Goal: Transaction & Acquisition: Purchase product/service

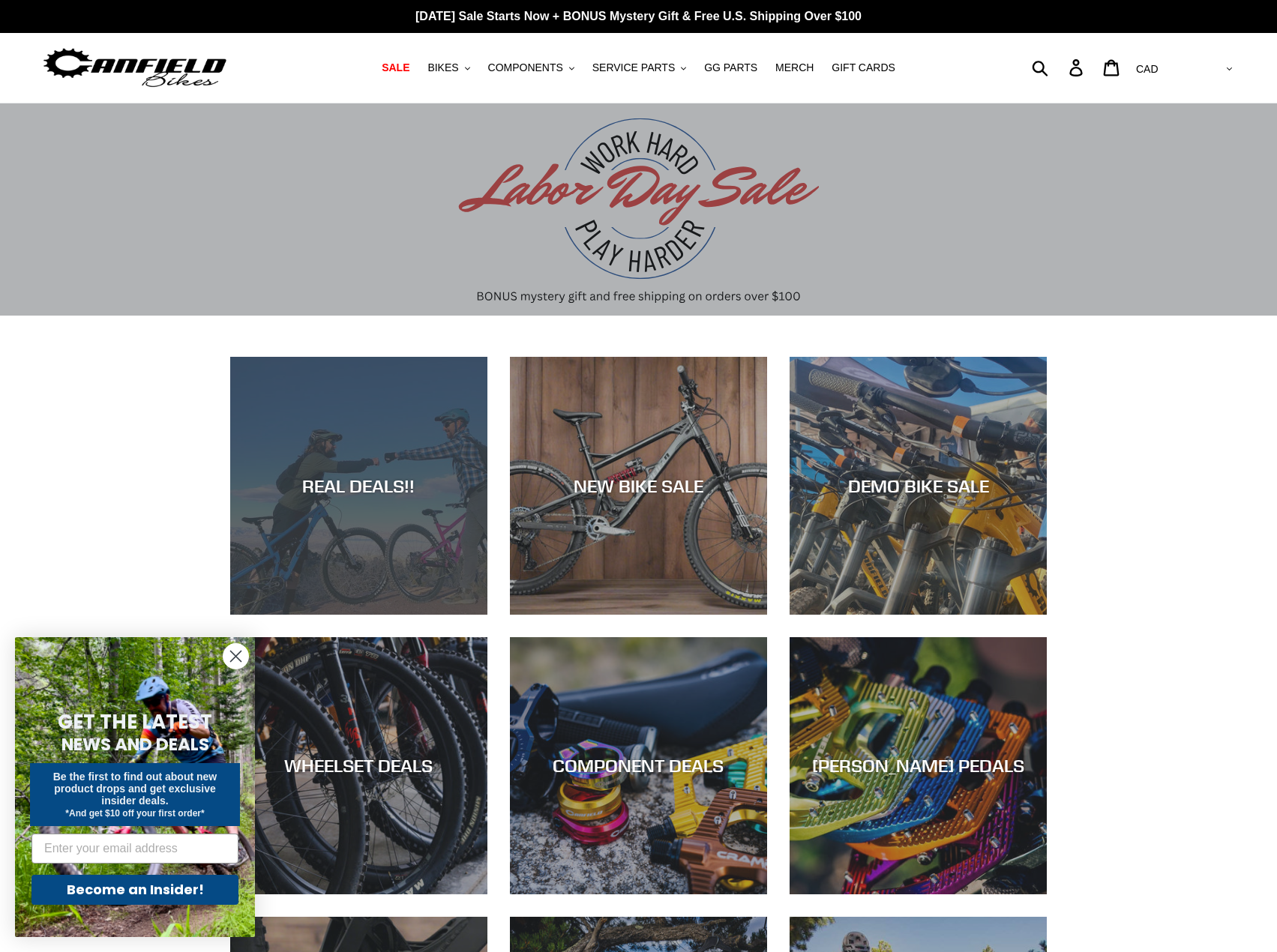
click at [320, 615] on div "REAL DEALS!!" at bounding box center [358, 615] width 257 height 0
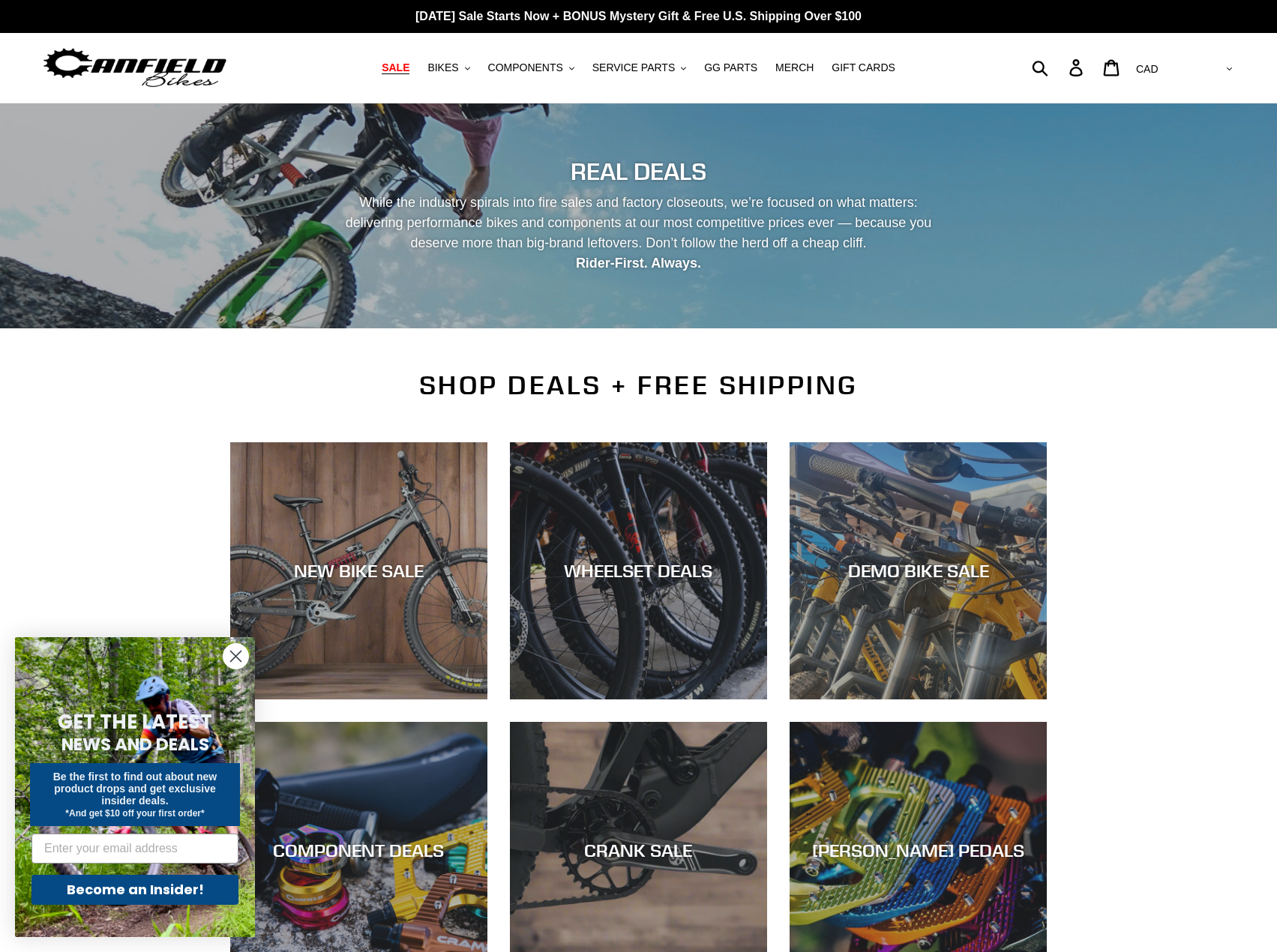
click at [233, 651] on circle "Close dialog" at bounding box center [236, 656] width 25 height 25
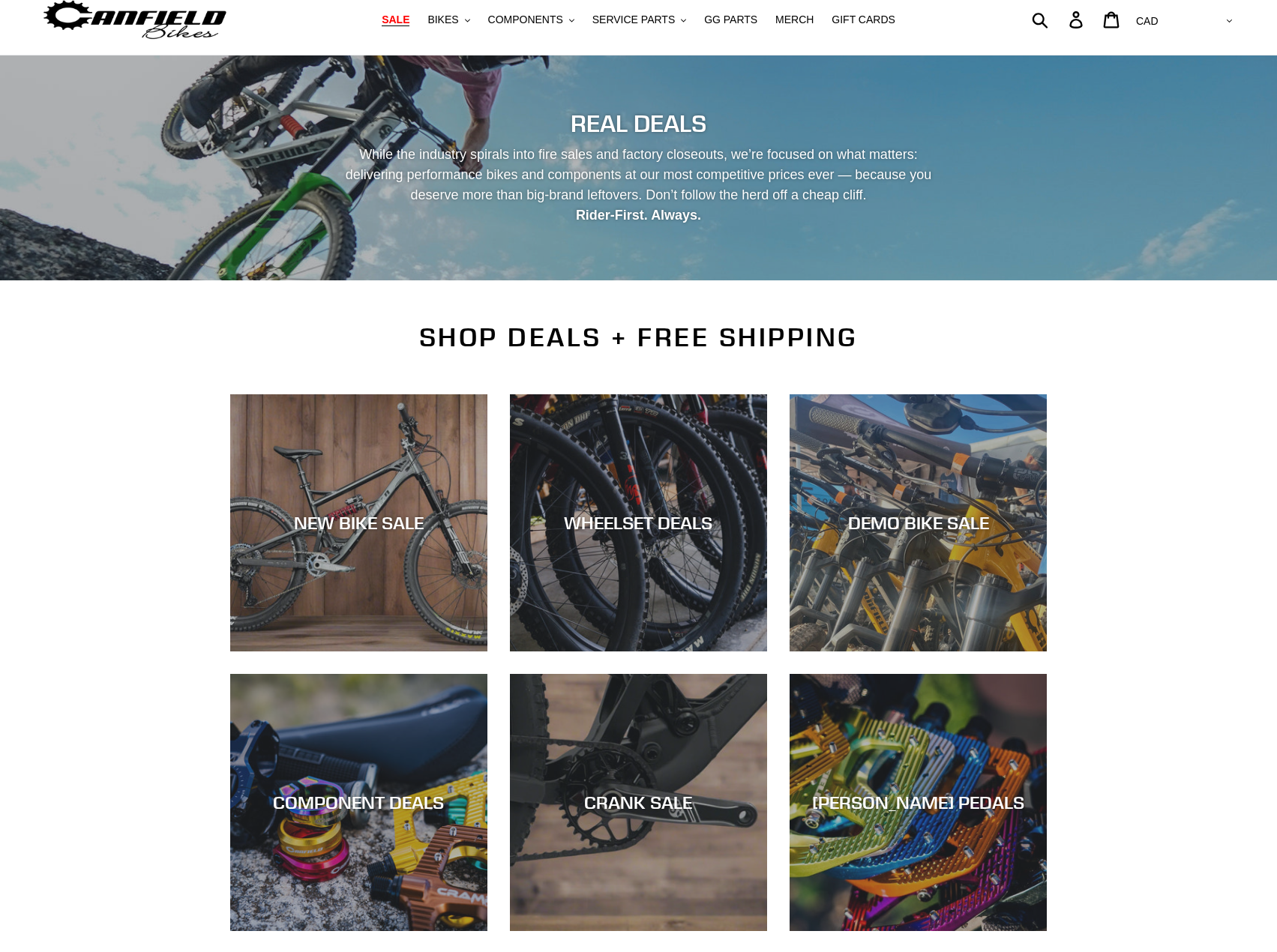
scroll to position [75, 0]
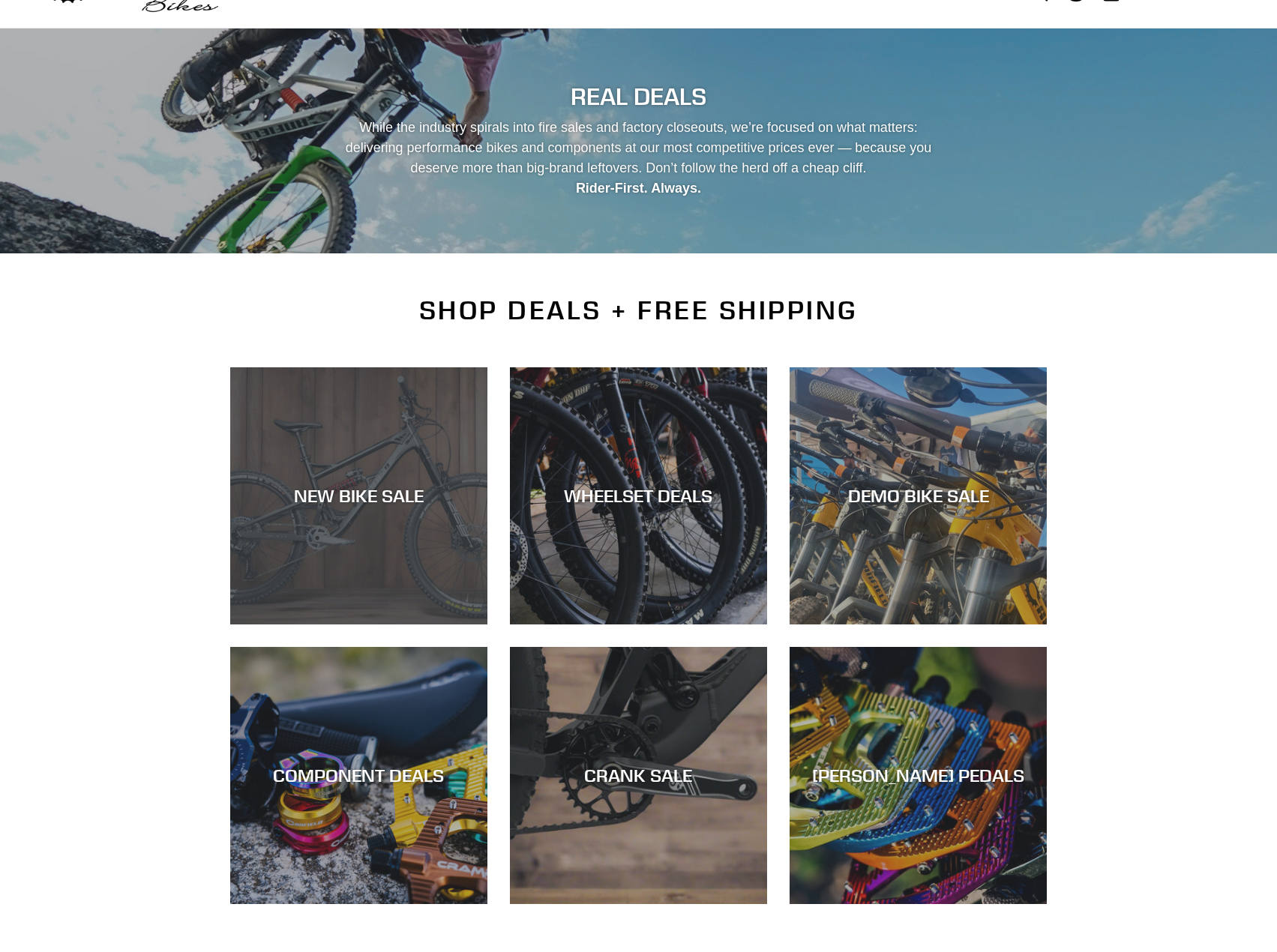
click at [318, 624] on div "NEW BIKE SALE" at bounding box center [358, 624] width 257 height 0
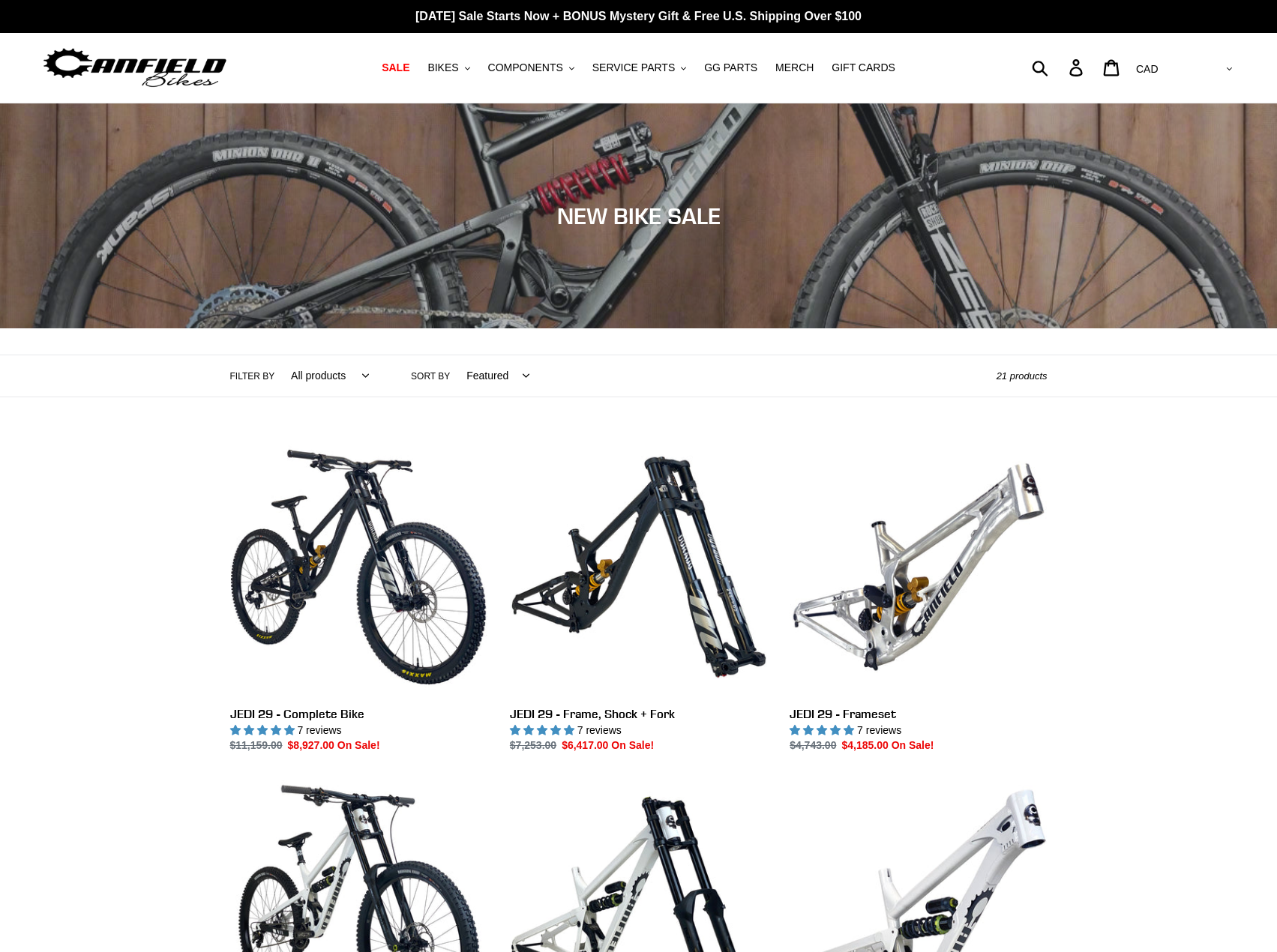
click at [349, 377] on select "All products 275 29er balance BFCM23 BFCM24 CBF [GEOGRAPHIC_DATA] [GEOGRAPHIC_D…" at bounding box center [325, 376] width 97 height 41
select select "/collections/new-bikes-up-to-2400-off/29er"
click at [277, 356] on select "All products 275 29er balance BFCM23 BFCM24 CBF [GEOGRAPHIC_DATA] [GEOGRAPHIC_D…" at bounding box center [325, 376] width 97 height 41
click at [318, 370] on select "All products 275 29er balance BFCM23 BFCM24 CBF [GEOGRAPHIC_DATA] [GEOGRAPHIC_D…" at bounding box center [308, 376] width 62 height 41
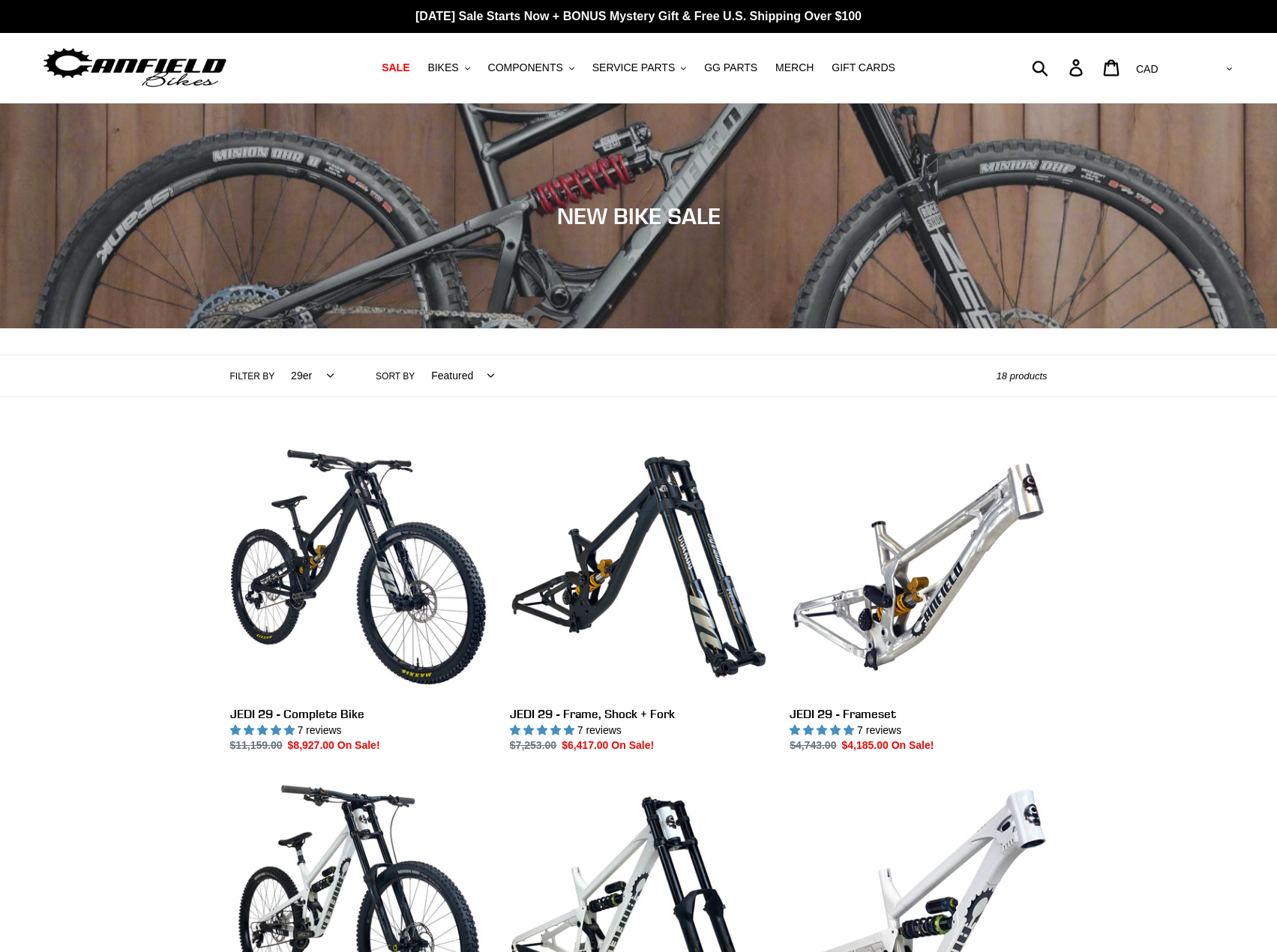
click at [472, 376] on select "Featured Best selling Alphabetically, A-Z Alphabetically, Z-A Price, low to hig…" at bounding box center [459, 376] width 82 height 41
select select "price-ascending"
click at [418, 356] on select "Featured Best selling Alphabetically, A-Z Alphabetically, Z-A Price, low to hig…" at bounding box center [459, 376] width 82 height 41
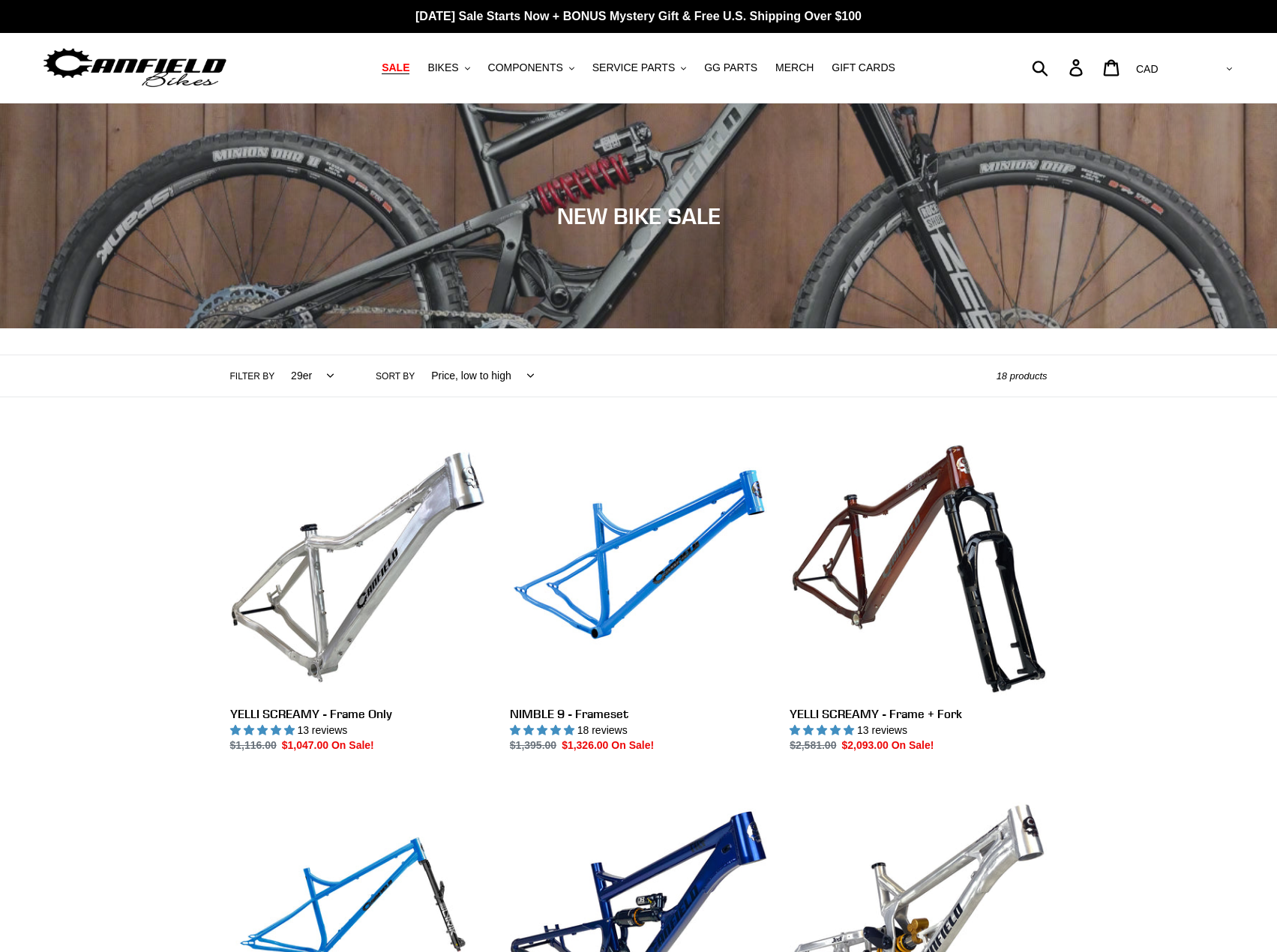
click at [409, 72] on span "SALE" at bounding box center [395, 68] width 28 height 12
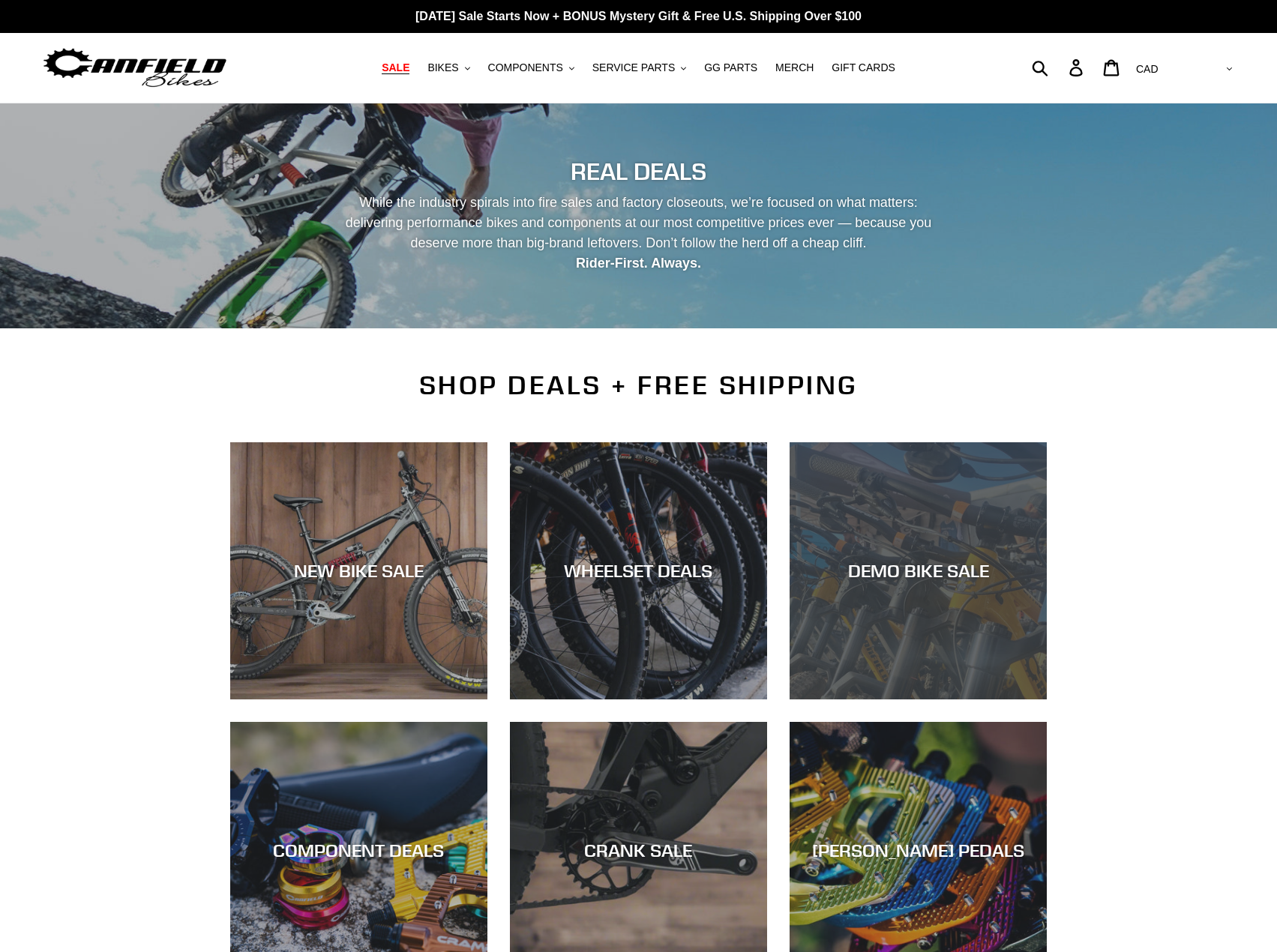
click at [887, 700] on div "DEMO BIKE SALE" at bounding box center [917, 700] width 257 height 0
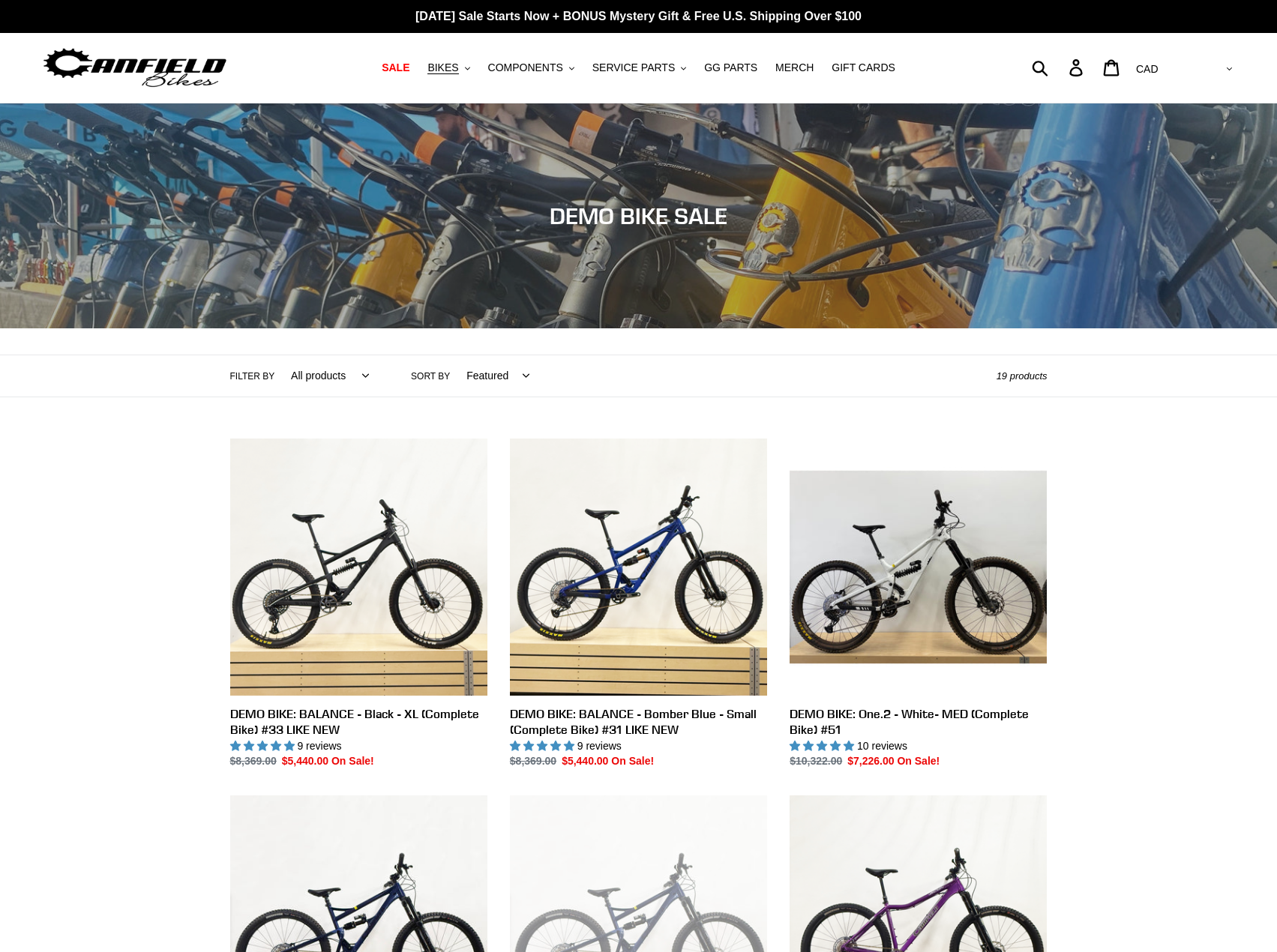
click at [290, 376] on select "All products balance BFCM23 DEMO BIKE Jedi [GEOGRAPHIC_DATA] Nimble 9 ONE.2 Til…" at bounding box center [325, 376] width 97 height 41
click at [482, 378] on select "Featured Best selling Alphabetically, A-Z Alphabetically, Z-A Price, low to hig…" at bounding box center [494, 376] width 82 height 41
select select "price-ascending"
click at [453, 356] on select "Featured Best selling Alphabetically, A-Z Alphabetically, Z-A Price, low to hig…" at bounding box center [494, 376] width 82 height 41
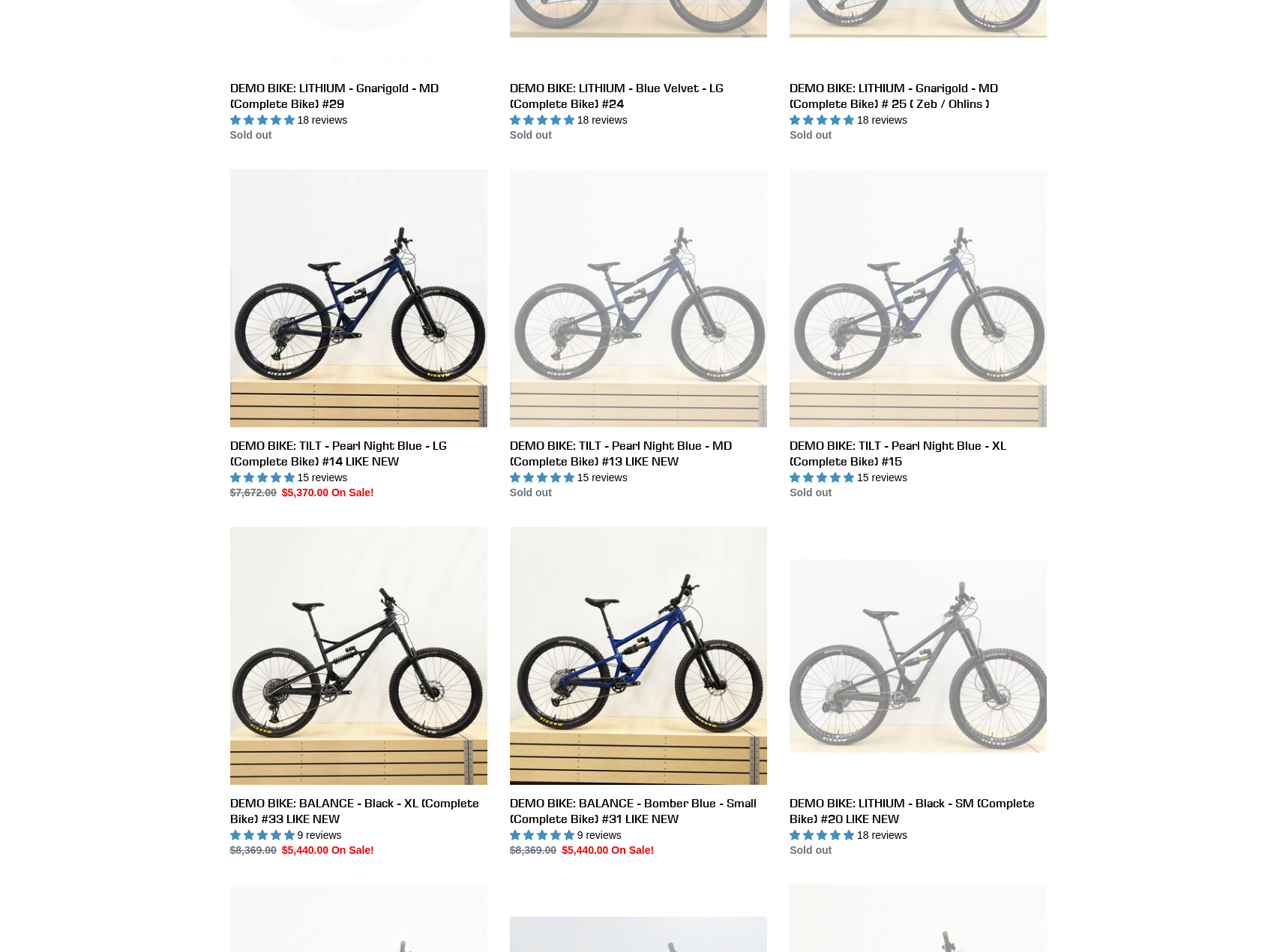
scroll to position [1350, 0]
